Goal: Information Seeking & Learning: Learn about a topic

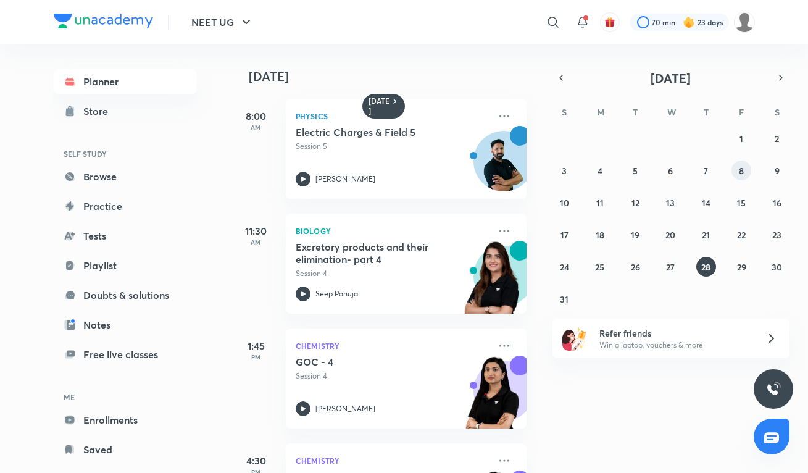
click at [735, 166] on button "8" at bounding box center [741, 170] width 20 height 20
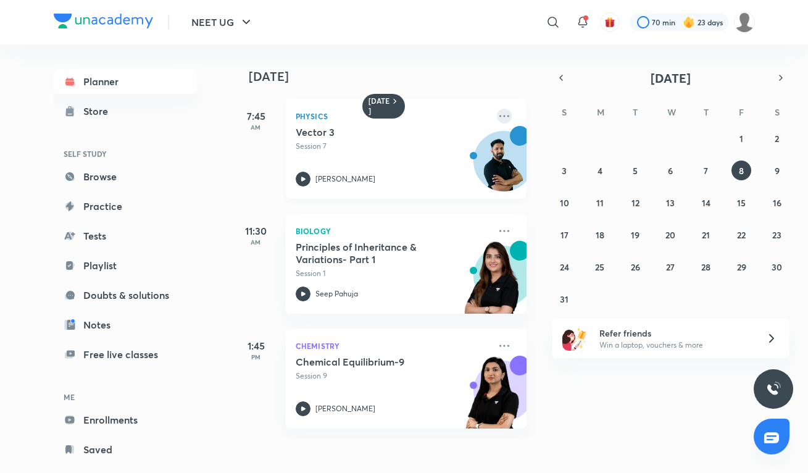
click at [507, 117] on icon at bounding box center [504, 116] width 15 height 15
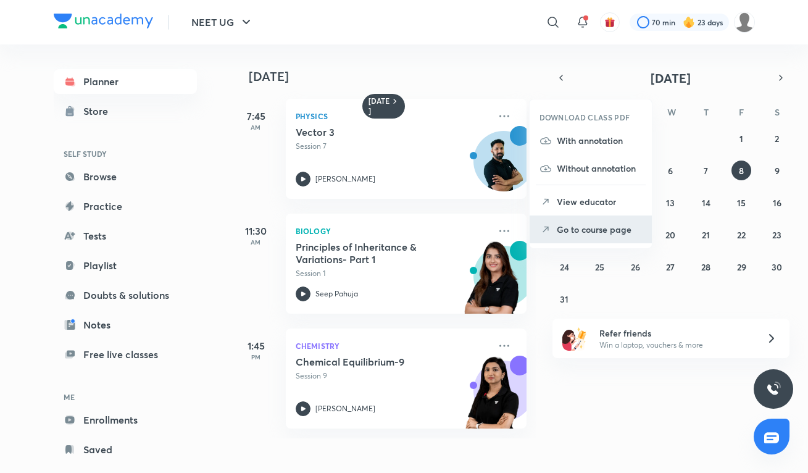
click at [566, 231] on p "Go to course page" at bounding box center [599, 229] width 85 height 13
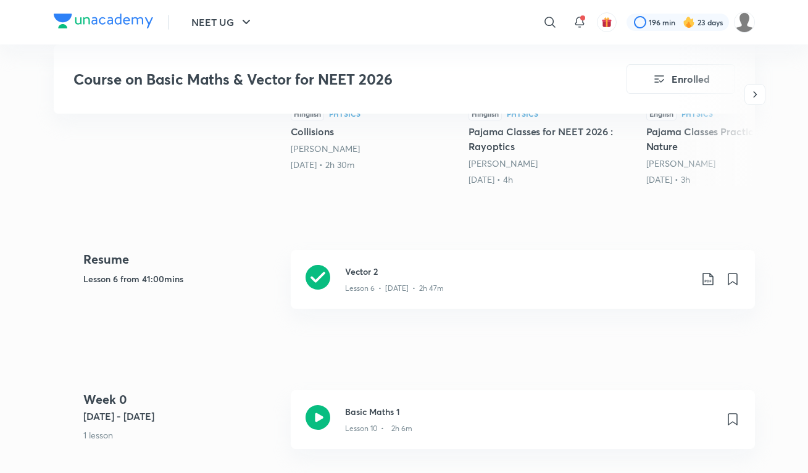
scroll to position [456, 0]
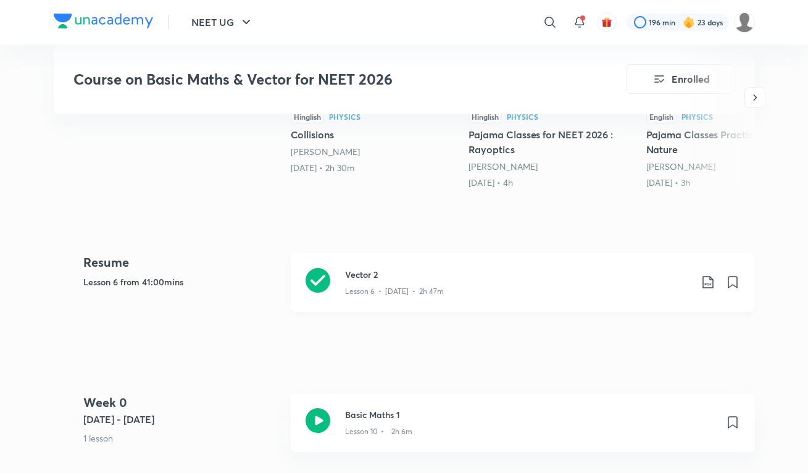
click at [320, 281] on icon at bounding box center [317, 280] width 25 height 25
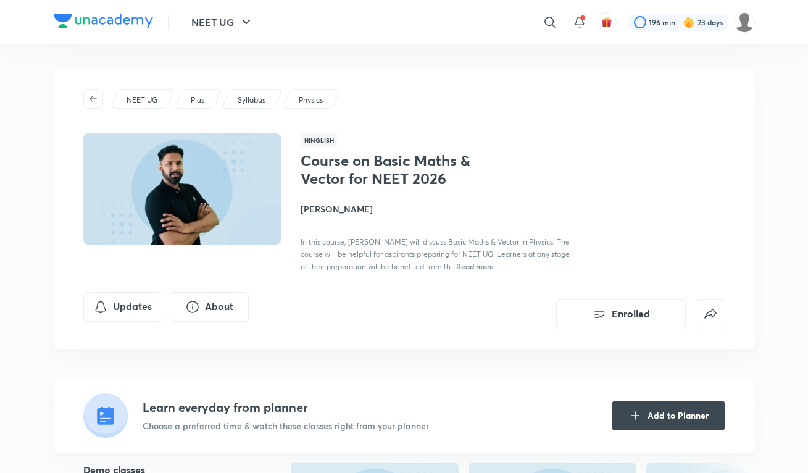
click at [81, 31] on div "NEET UG ​ 196 min 23 days" at bounding box center [404, 22] width 701 height 44
click at [99, 28] on img at bounding box center [103, 21] width 99 height 15
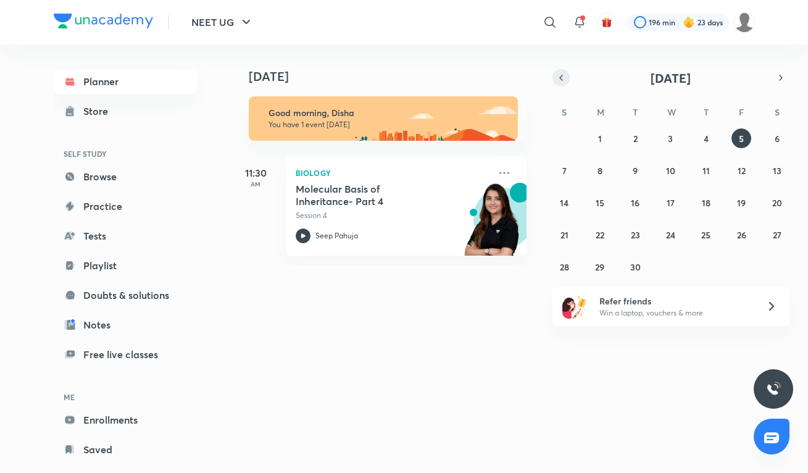
click at [558, 75] on icon "button" at bounding box center [561, 77] width 10 height 11
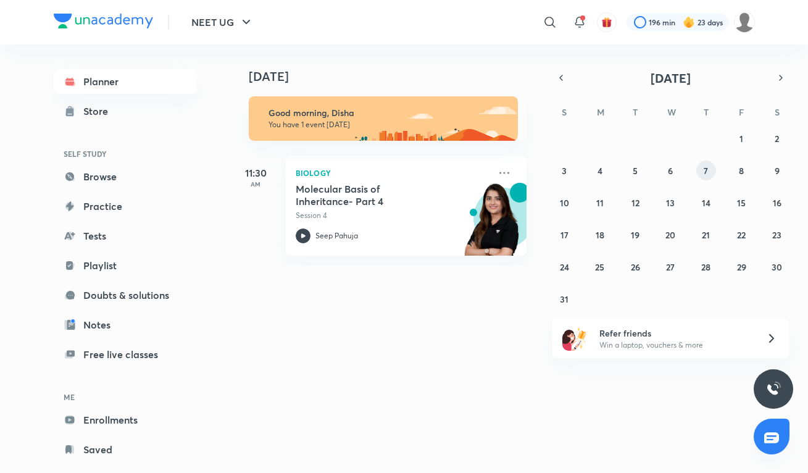
click at [703, 172] on button "7" at bounding box center [706, 170] width 20 height 20
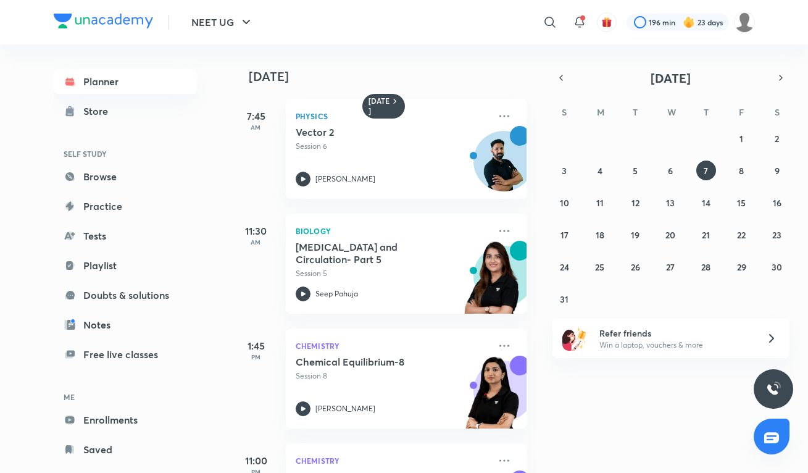
click at [583, 384] on div "[DATE] 7:45 AM Physics Vector 2 Session 6 [PERSON_NAME] 11:30 AM Biology [MEDIC…" at bounding box center [518, 258] width 574 height 428
